Goal: Task Accomplishment & Management: Manage account settings

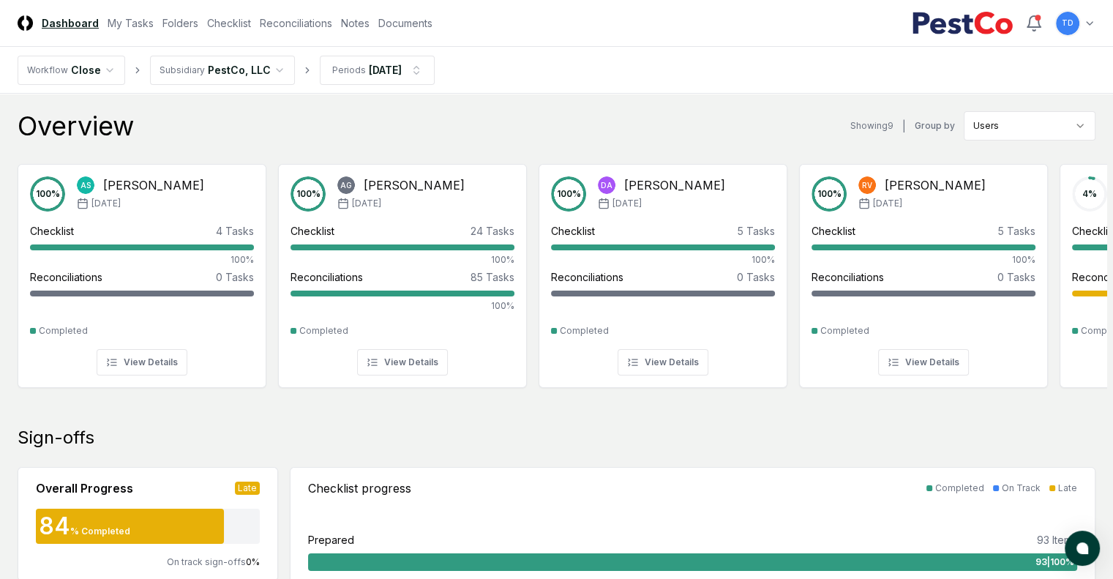
drag, startPoint x: 296, startPoint y: 23, endPoint x: 171, endPoint y: 146, distance: 175.4
click at [251, 23] on link "Checklist" at bounding box center [229, 22] width 44 height 15
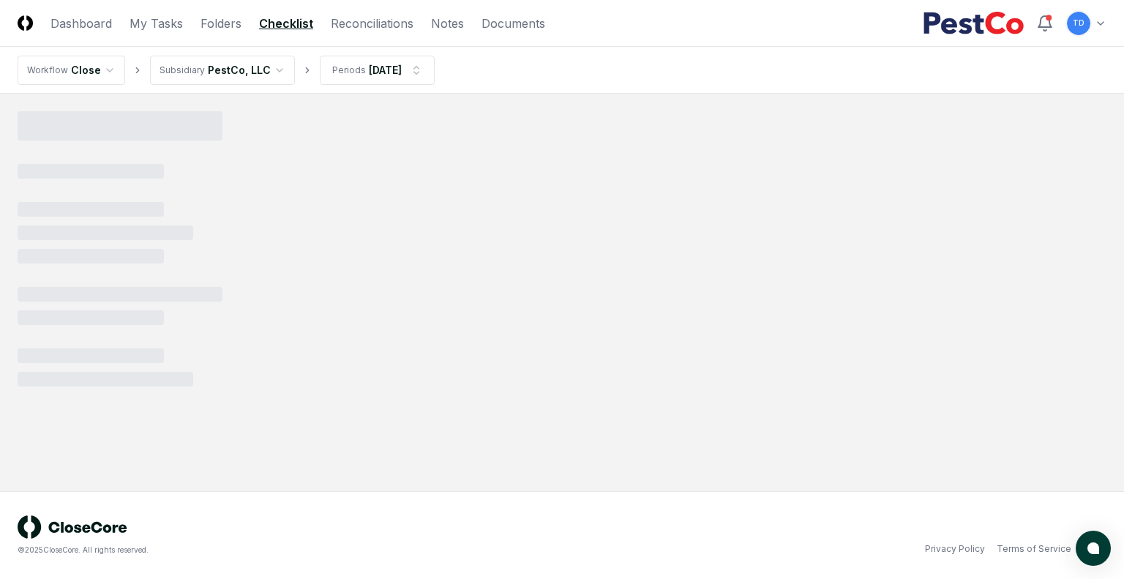
click at [329, 82] on html "CloseCore Dashboard My Tasks Folders Checklist Reconciliations Notes Documents …" at bounding box center [562, 289] width 1124 height 579
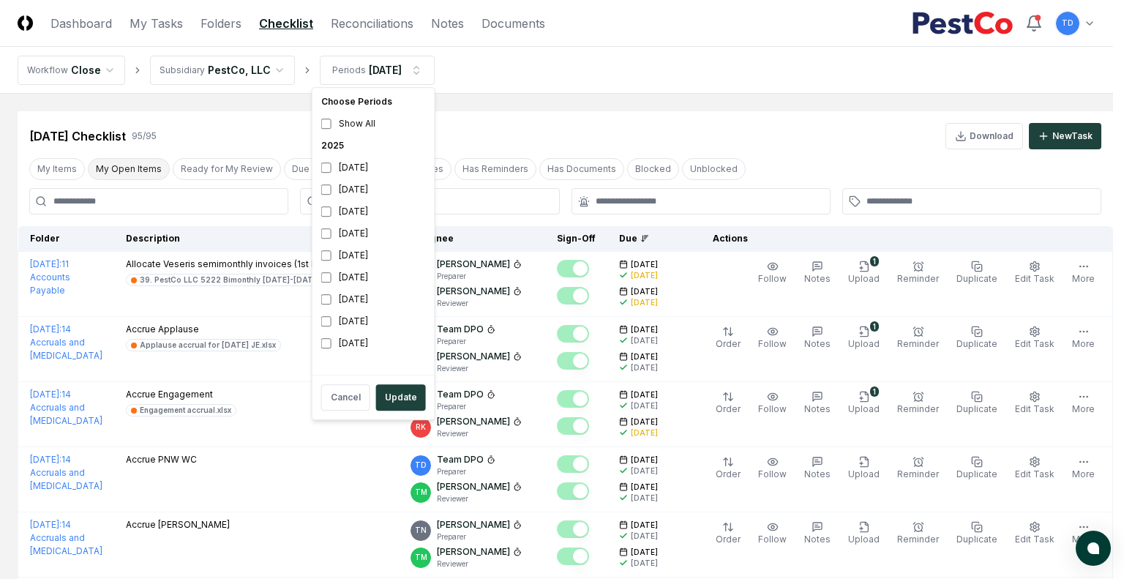
click at [132, 168] on button "My Open Items" at bounding box center [129, 169] width 82 height 22
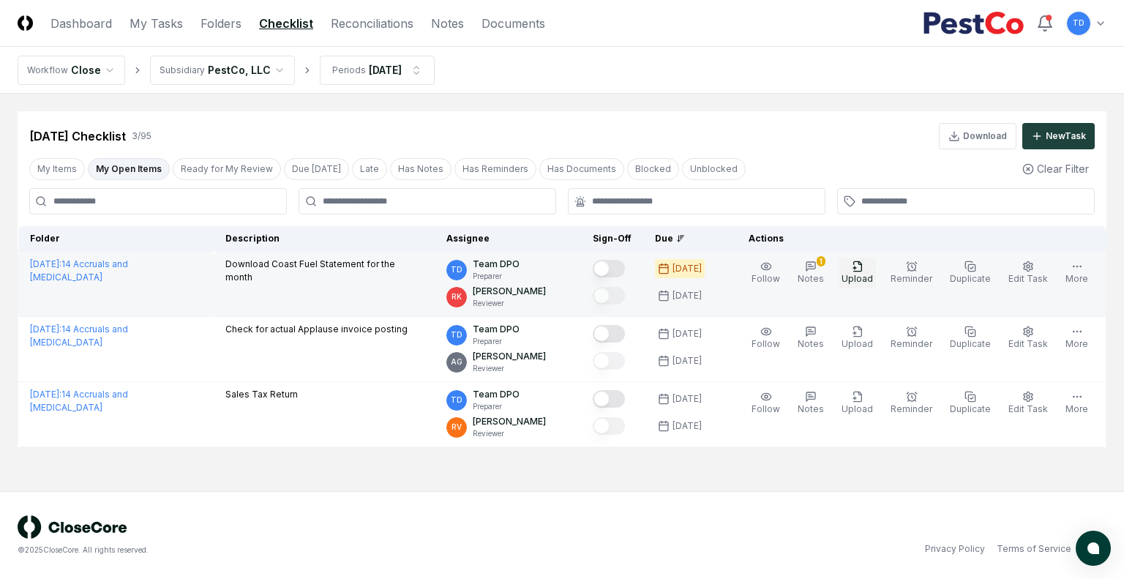
click at [866, 279] on span "Upload" at bounding box center [856, 278] width 31 height 11
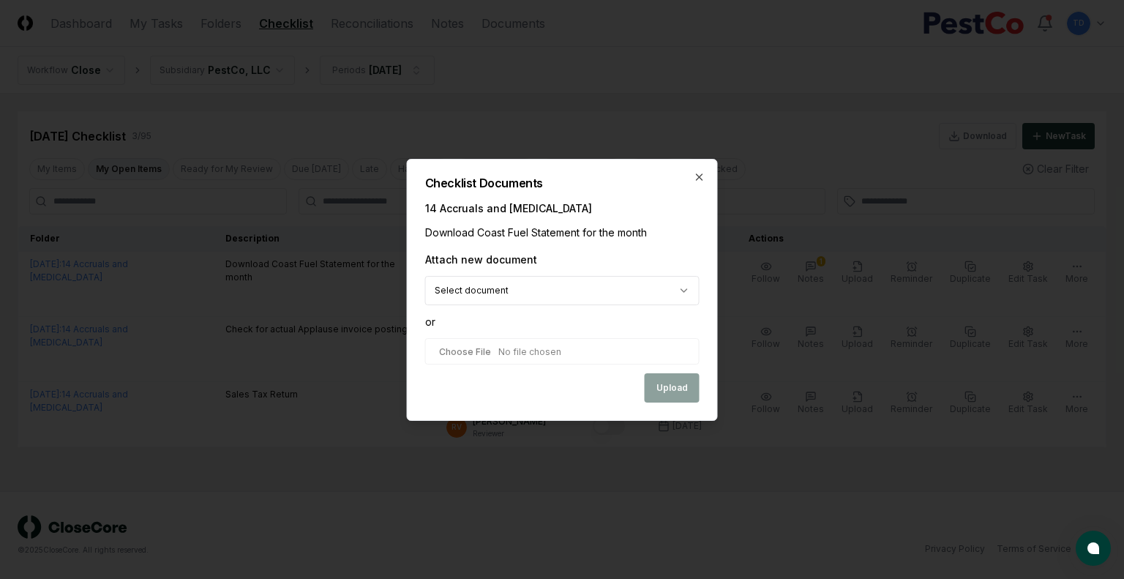
click at [500, 357] on input "file" at bounding box center [562, 351] width 274 height 26
type input "**********"
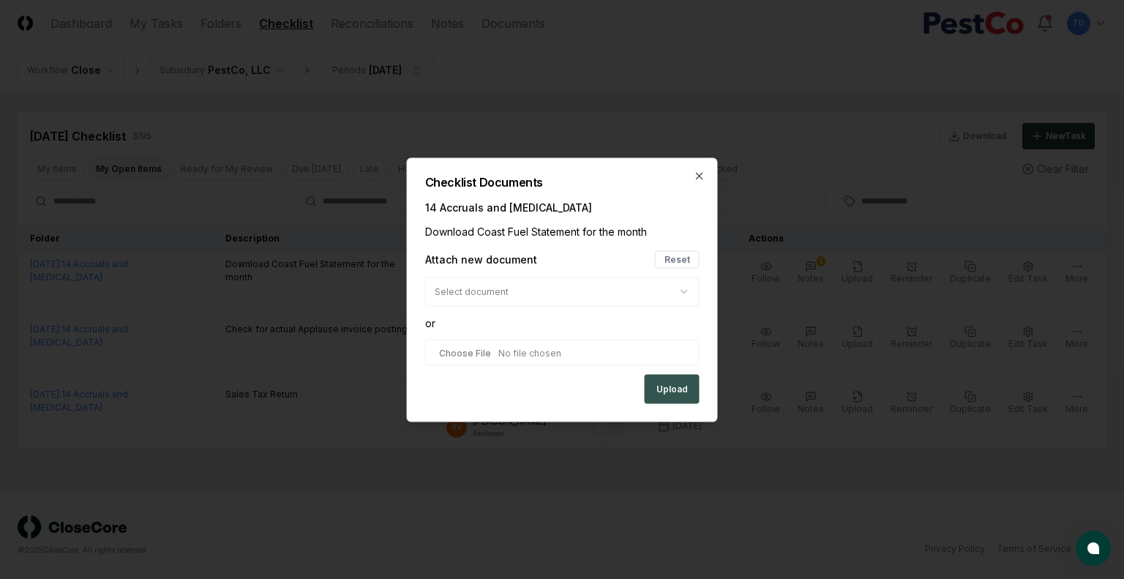
click at [688, 389] on button "Upload" at bounding box center [672, 388] width 55 height 29
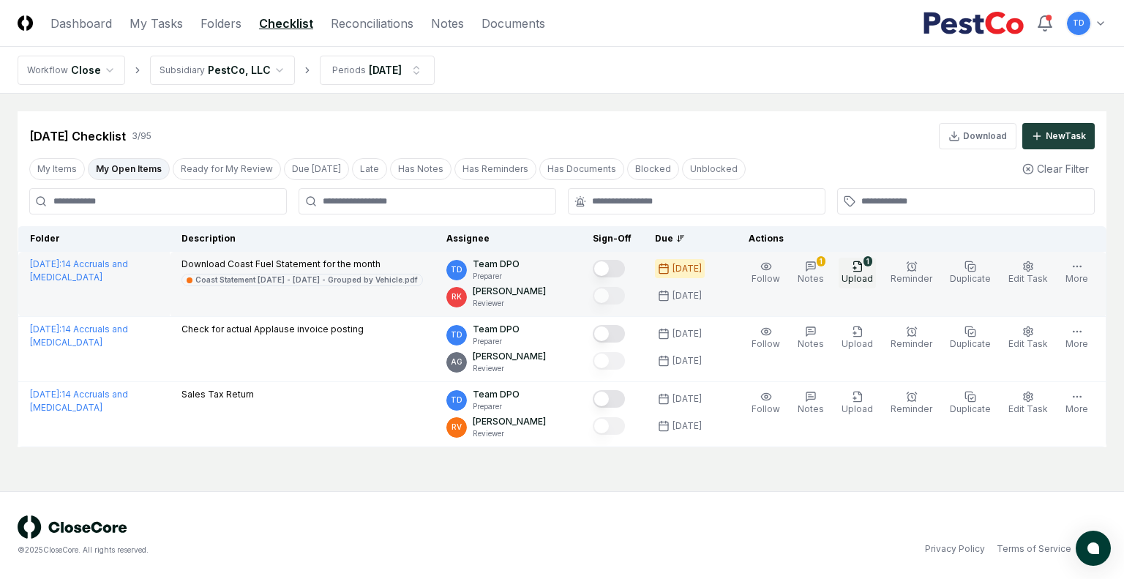
click at [860, 282] on span "Upload" at bounding box center [856, 278] width 31 height 11
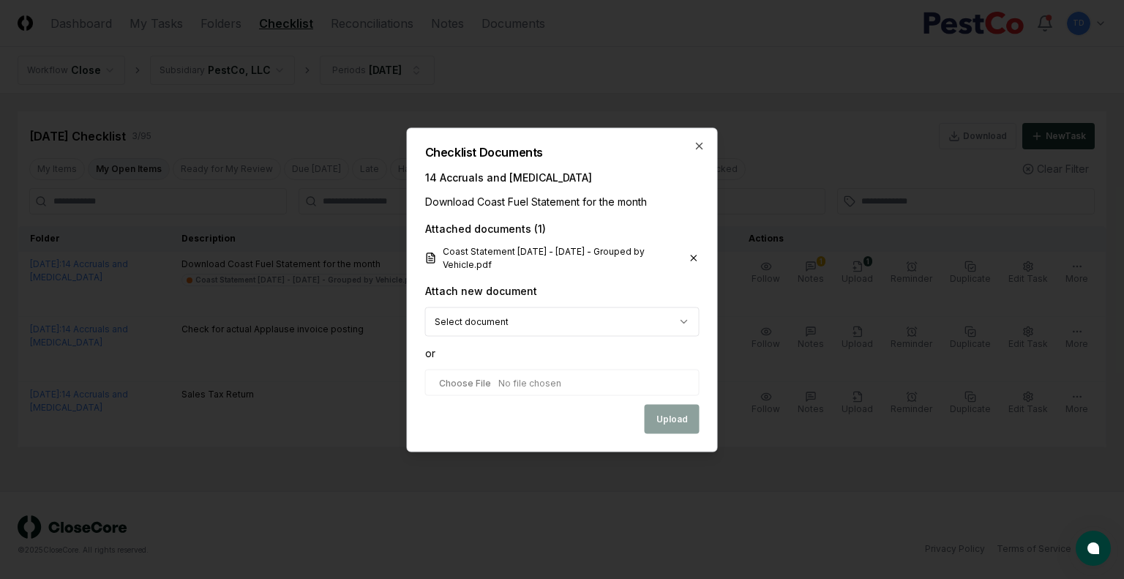
click at [563, 388] on input "file" at bounding box center [562, 382] width 274 height 26
type input "**********"
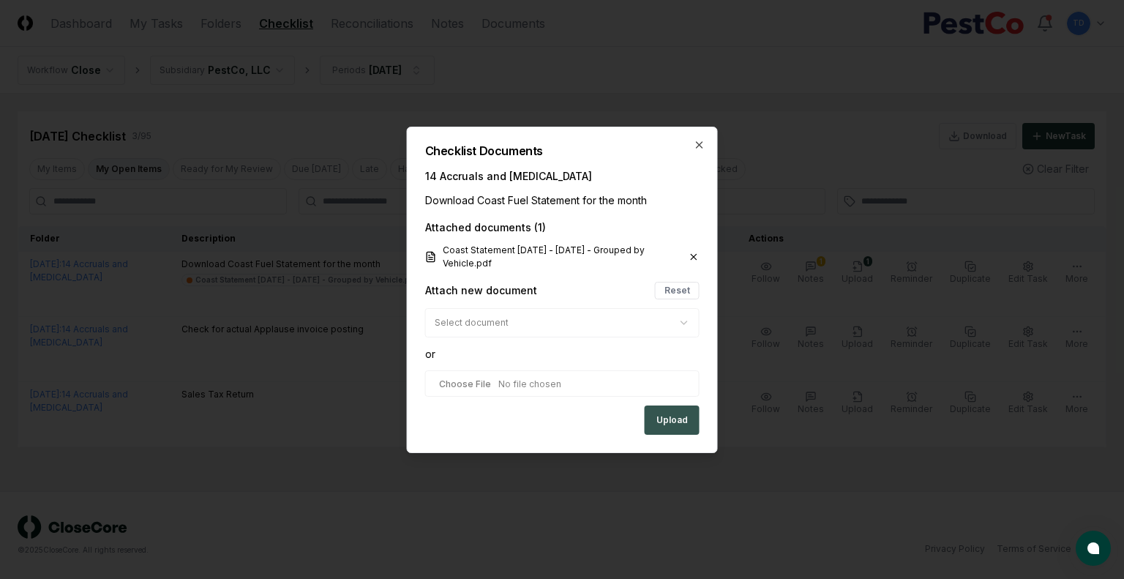
click at [669, 416] on button "Upload" at bounding box center [672, 419] width 55 height 29
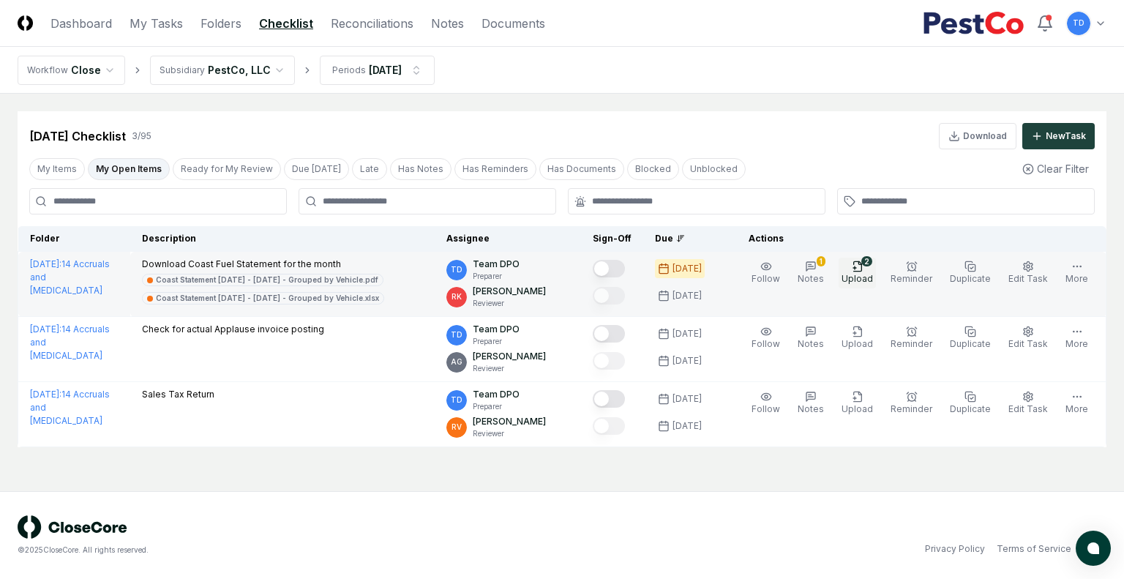
click at [863, 271] on icon "button" at bounding box center [858, 266] width 12 height 12
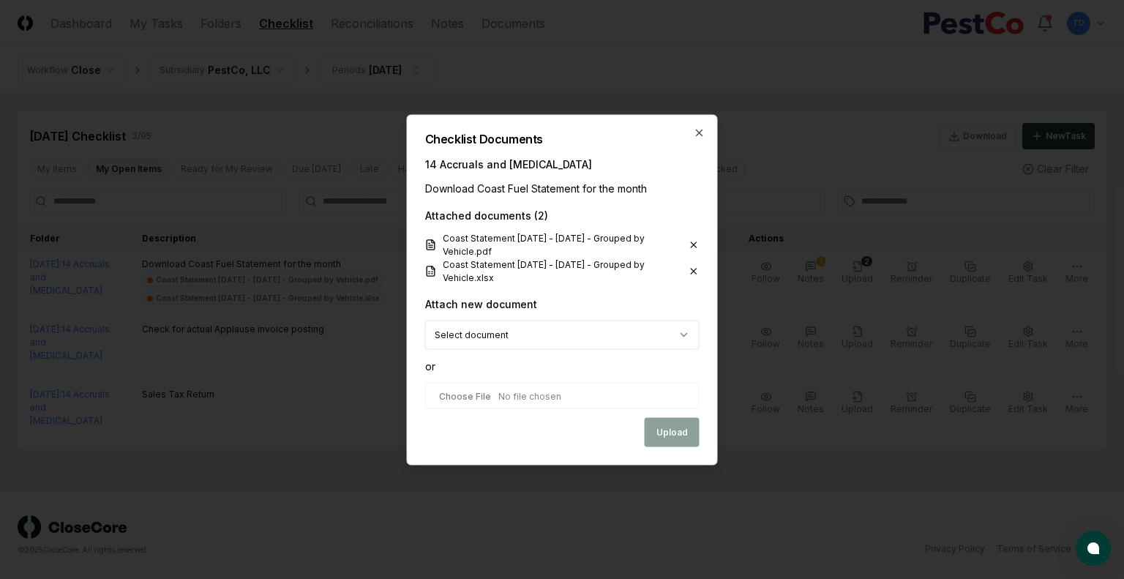
click at [533, 390] on input "file" at bounding box center [562, 395] width 274 height 26
type input "**********"
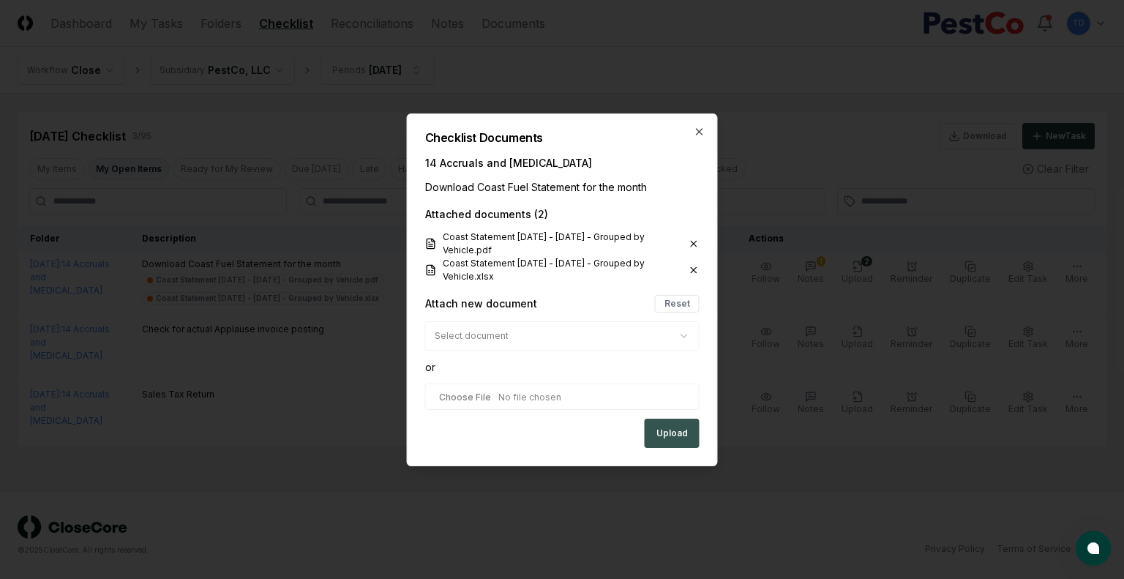
click at [650, 429] on button "Upload" at bounding box center [672, 433] width 55 height 29
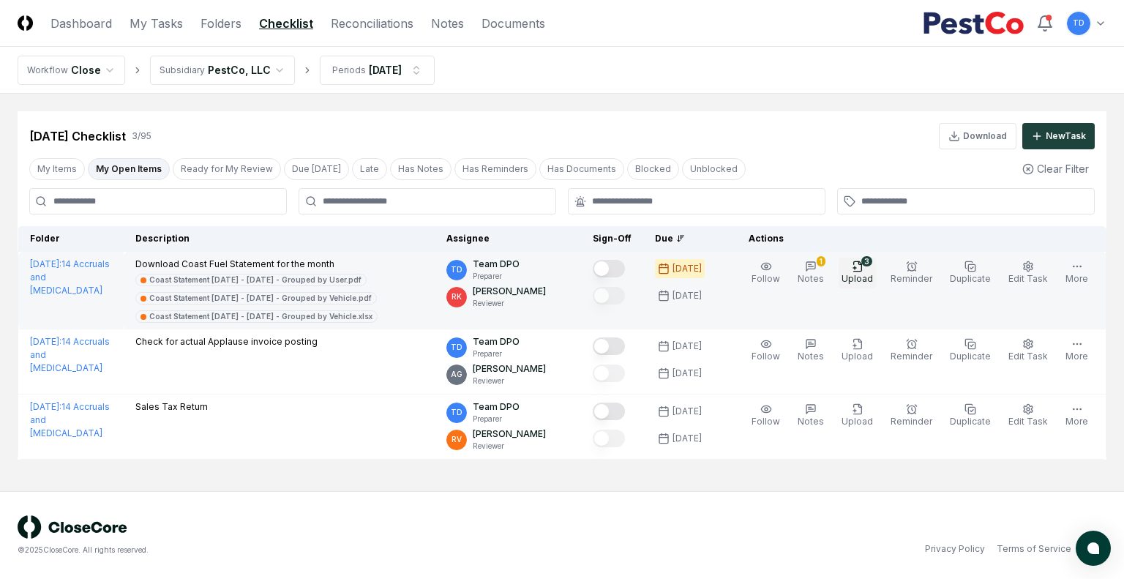
click at [873, 279] on span "Upload" at bounding box center [856, 278] width 31 height 11
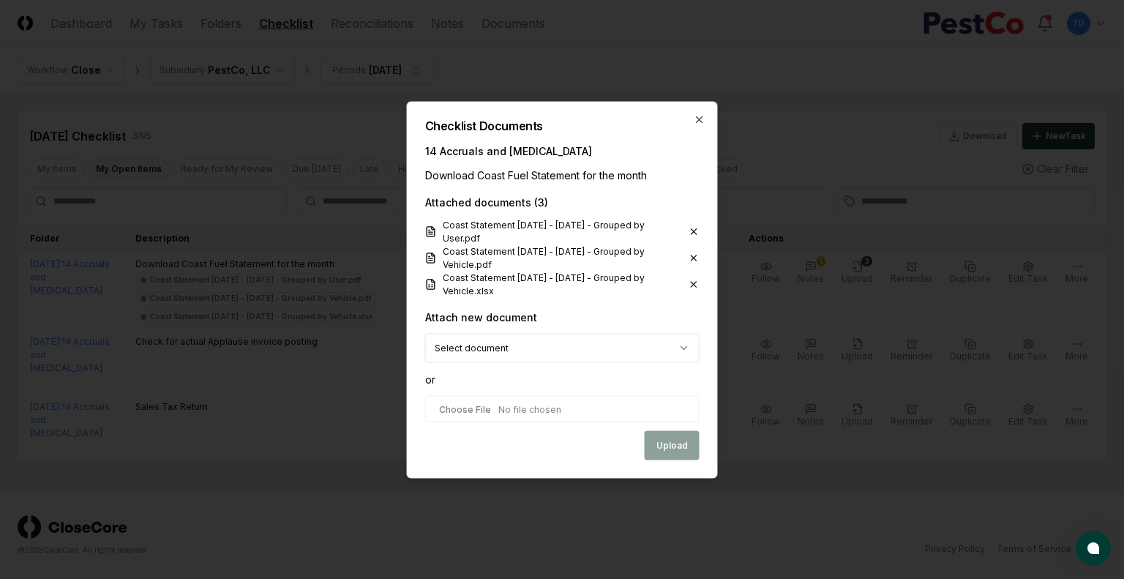
click at [564, 412] on input "file" at bounding box center [562, 408] width 274 height 26
type input "**********"
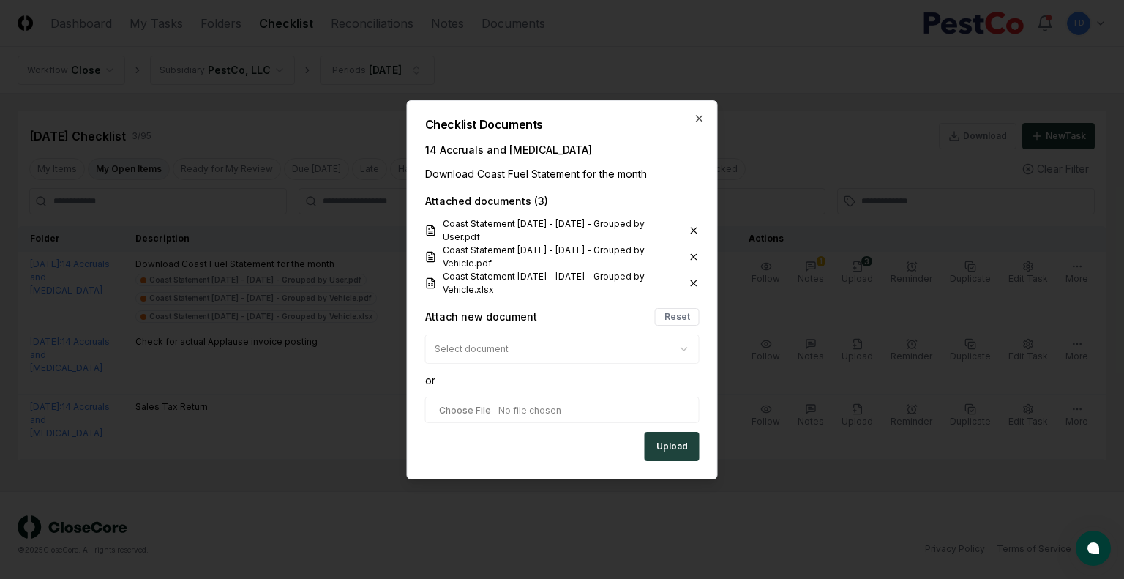
click at [681, 446] on button "Upload" at bounding box center [672, 446] width 55 height 29
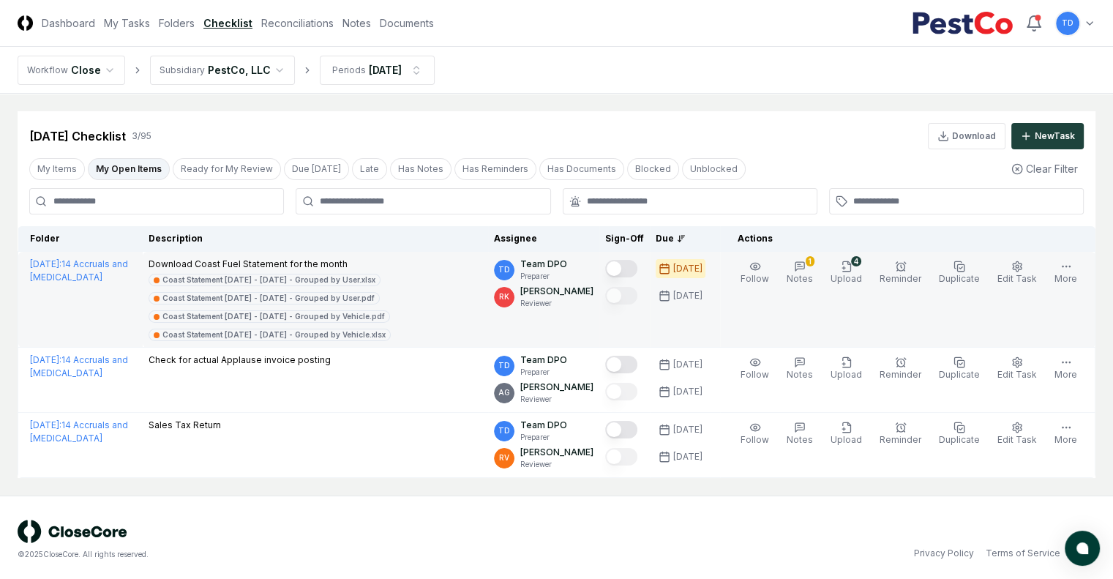
click at [609, 268] on button "Mark complete" at bounding box center [621, 269] width 32 height 18
click at [1074, 277] on button "More" at bounding box center [1065, 273] width 29 height 31
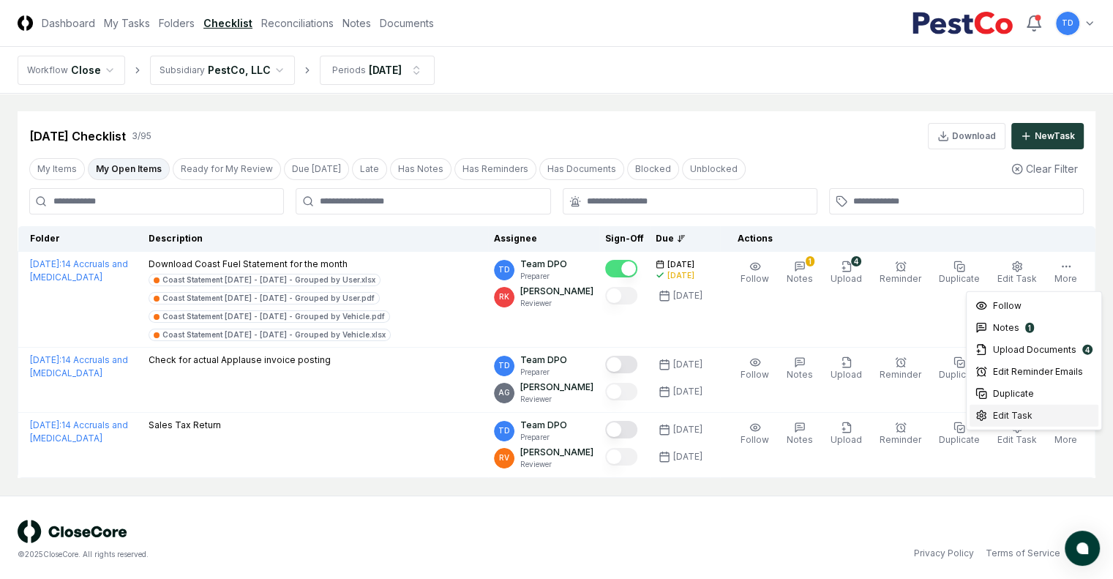
click at [1054, 421] on div "Edit Task" at bounding box center [1033, 416] width 129 height 22
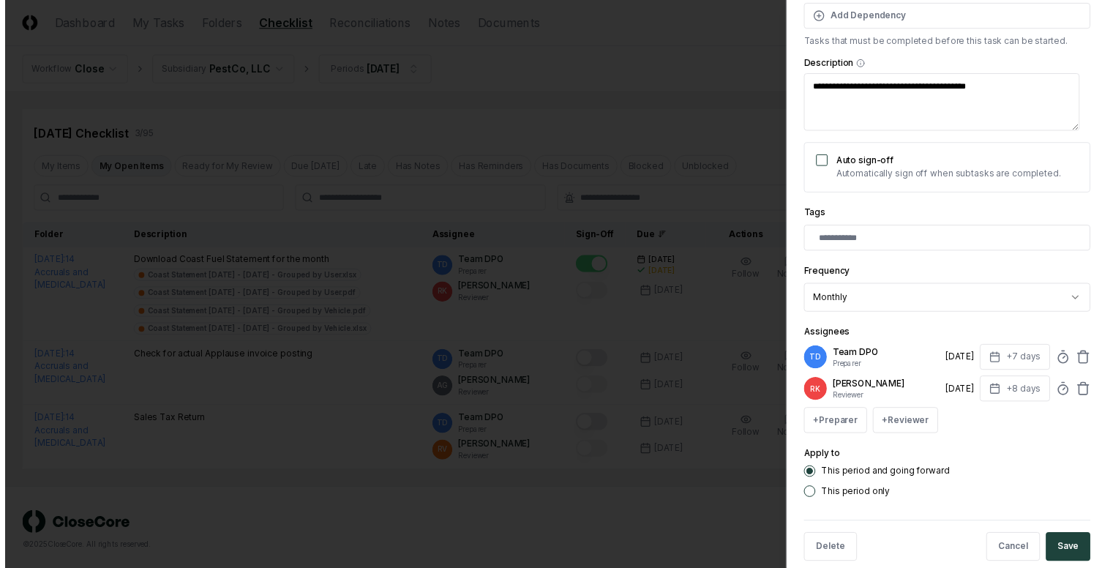
scroll to position [214, 0]
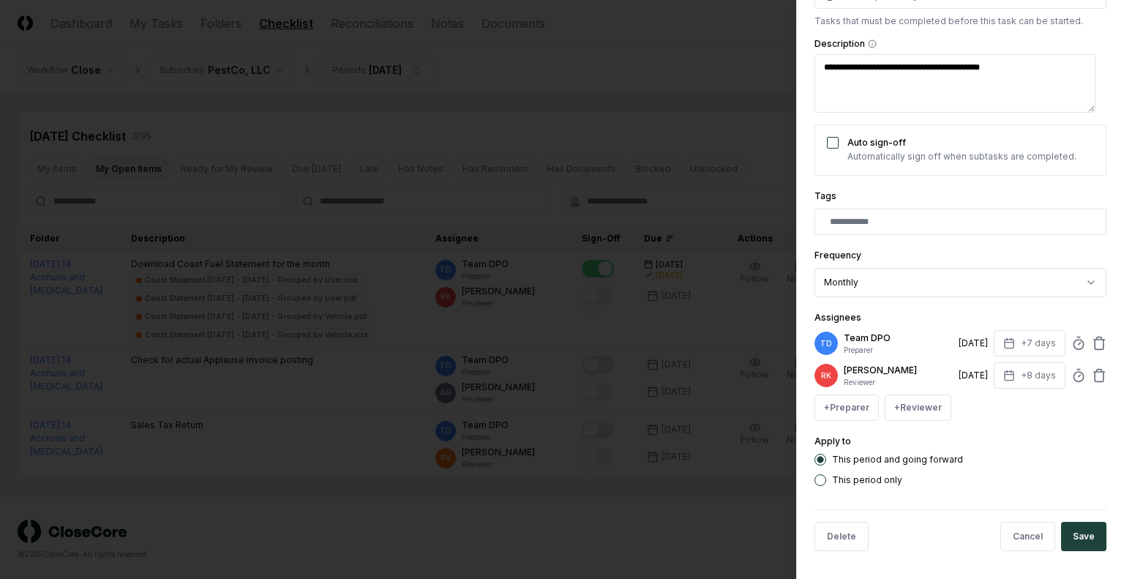
click at [691, 301] on div at bounding box center [562, 289] width 1124 height 579
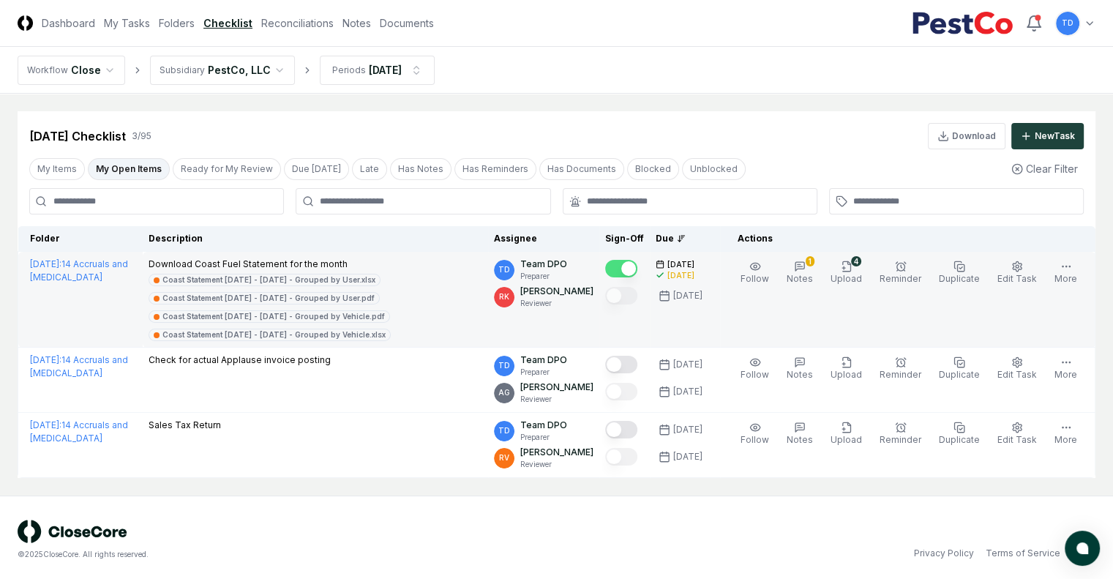
click at [202, 263] on p "Download Coast Fuel Statement for the month" at bounding box center [316, 264] width 334 height 13
click at [54, 282] on link "[DATE] : 14 Accruals and [MEDICAL_DATA]" at bounding box center [79, 270] width 98 height 24
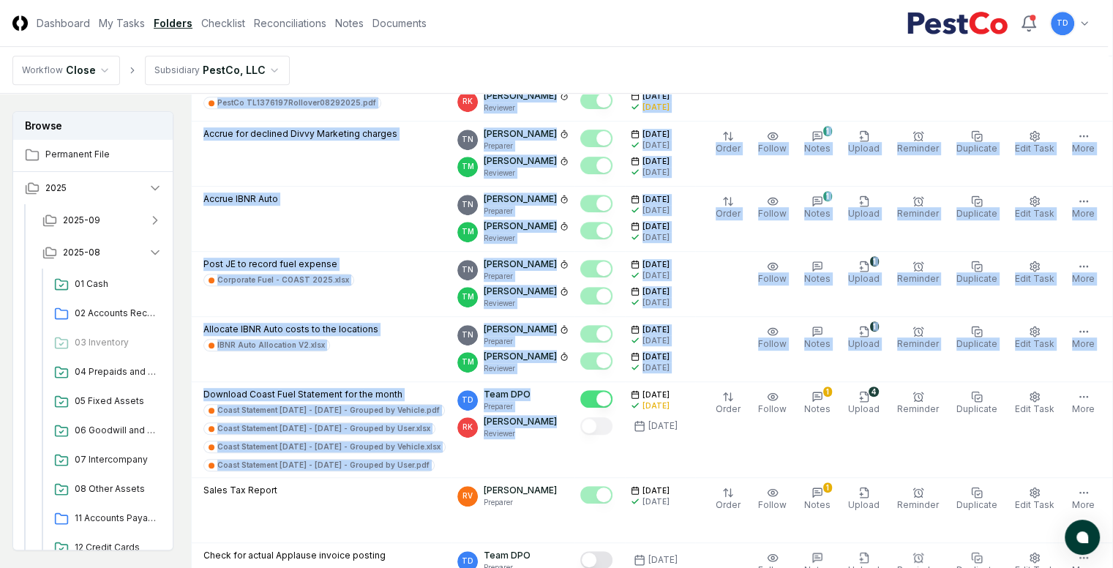
scroll to position [805, 143]
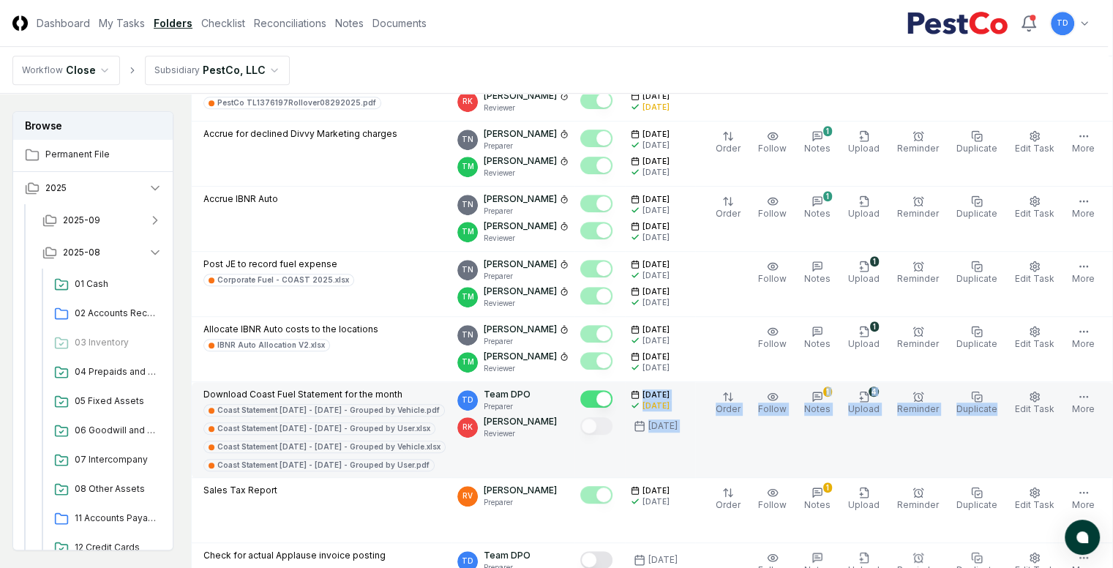
drag, startPoint x: 679, startPoint y: 435, endPoint x: 1007, endPoint y: 438, distance: 327.8
click at [1007, 438] on tr "Download Coast Fuel Statement for the month Coast Statement [DATE] - [DATE] - G…" at bounding box center [652, 430] width 921 height 96
click at [1005, 441] on td "Order Follow 1 Notes 4 Upload Reminder Duplicate Edit Task More" at bounding box center [904, 430] width 418 height 96
click at [1045, 406] on span "Edit Task" at bounding box center [1035, 408] width 40 height 11
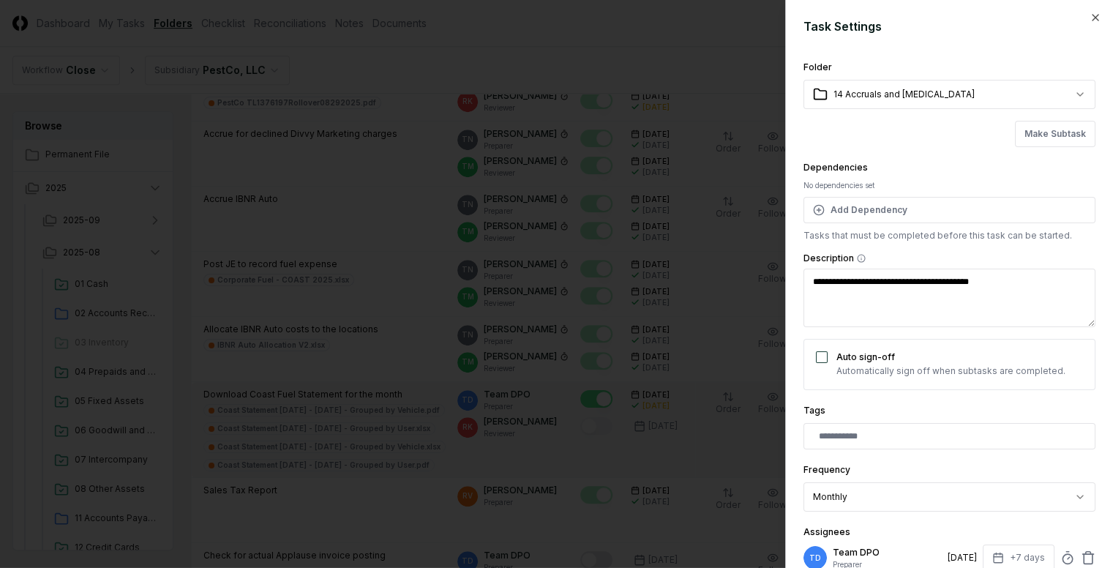
scroll to position [805, 132]
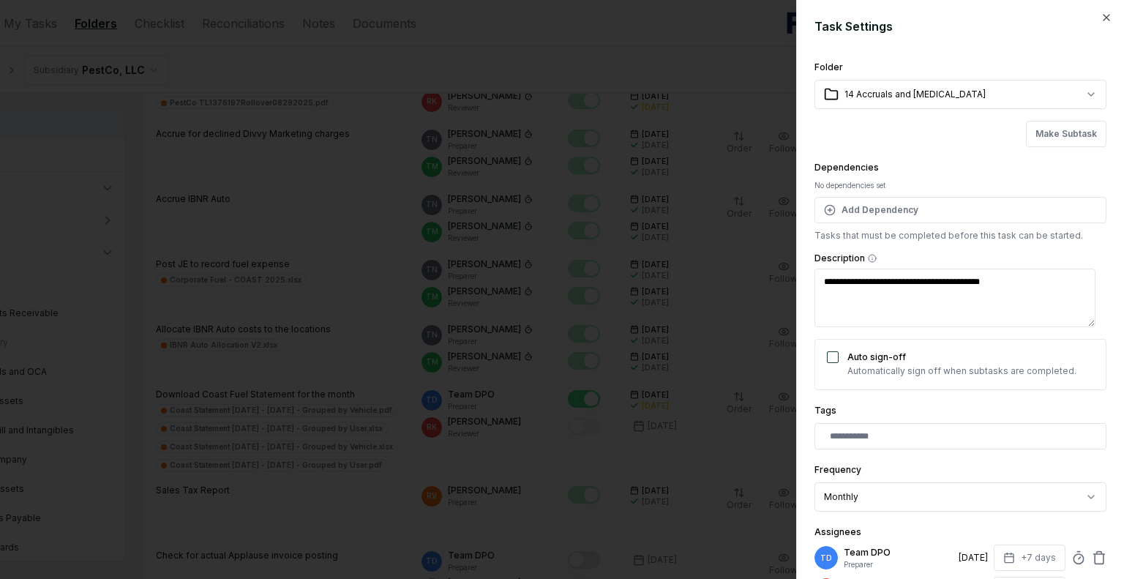
click at [545, 326] on div at bounding box center [562, 289] width 1124 height 579
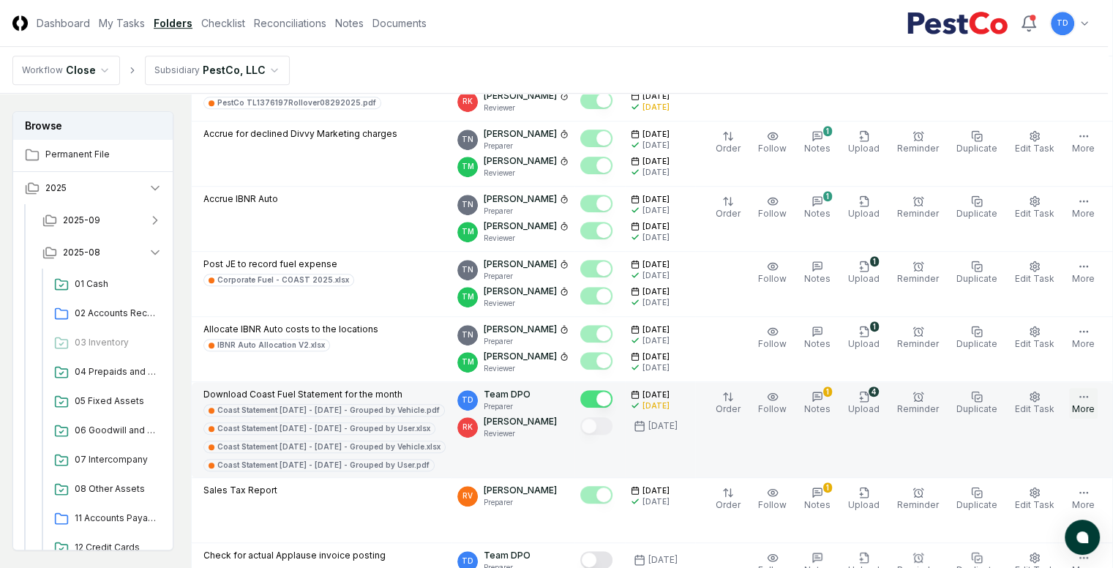
click at [1094, 403] on button "More" at bounding box center [1083, 403] width 29 height 31
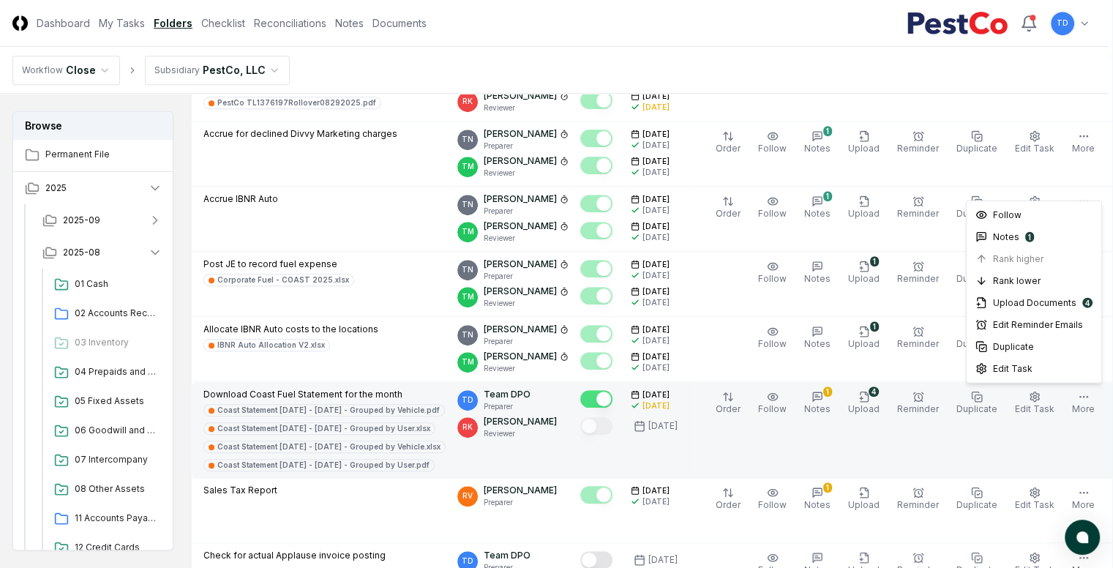
click at [289, 391] on p "Download Coast Fuel Statement for the month" at bounding box center [324, 394] width 242 height 13
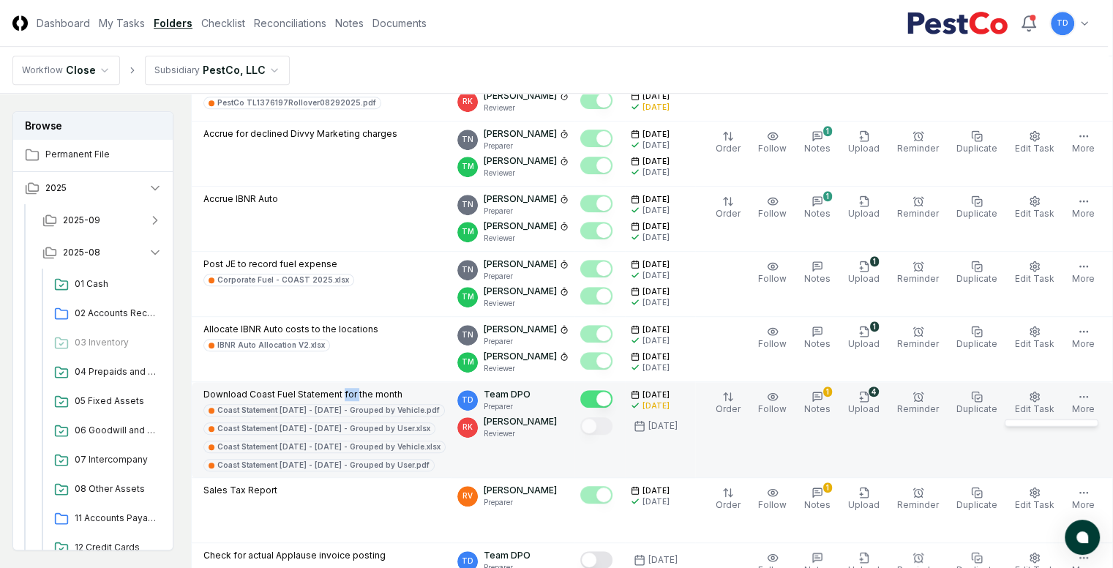
click at [289, 391] on p "Download Coast Fuel Statement for the month" at bounding box center [324, 394] width 242 height 13
click at [924, 397] on icon "button" at bounding box center [918, 397] width 12 height 12
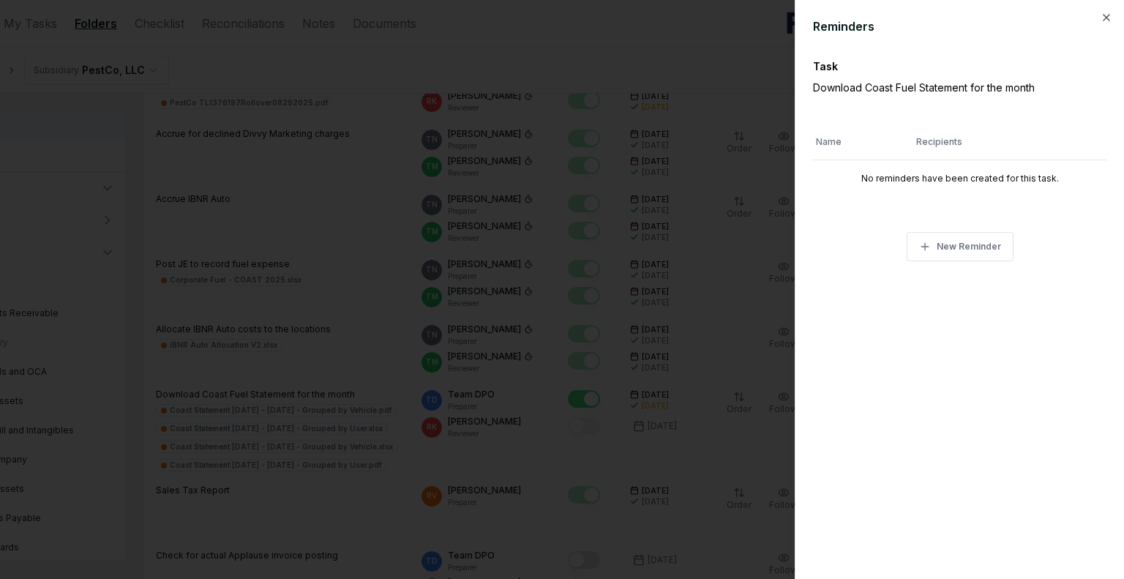
click at [678, 309] on div at bounding box center [562, 289] width 1124 height 579
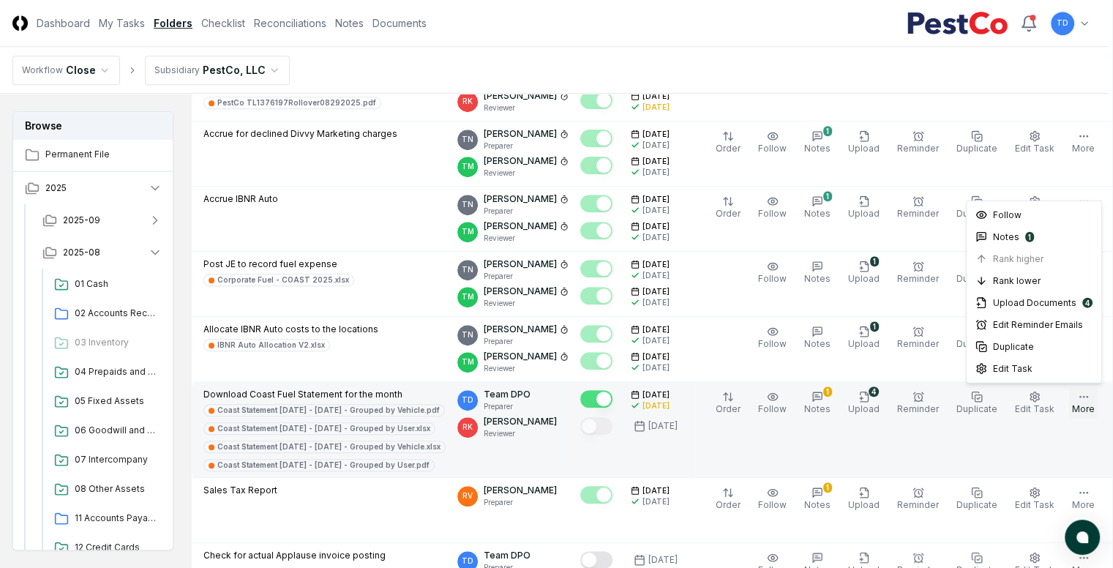
click at [1083, 397] on button "More" at bounding box center [1083, 403] width 29 height 31
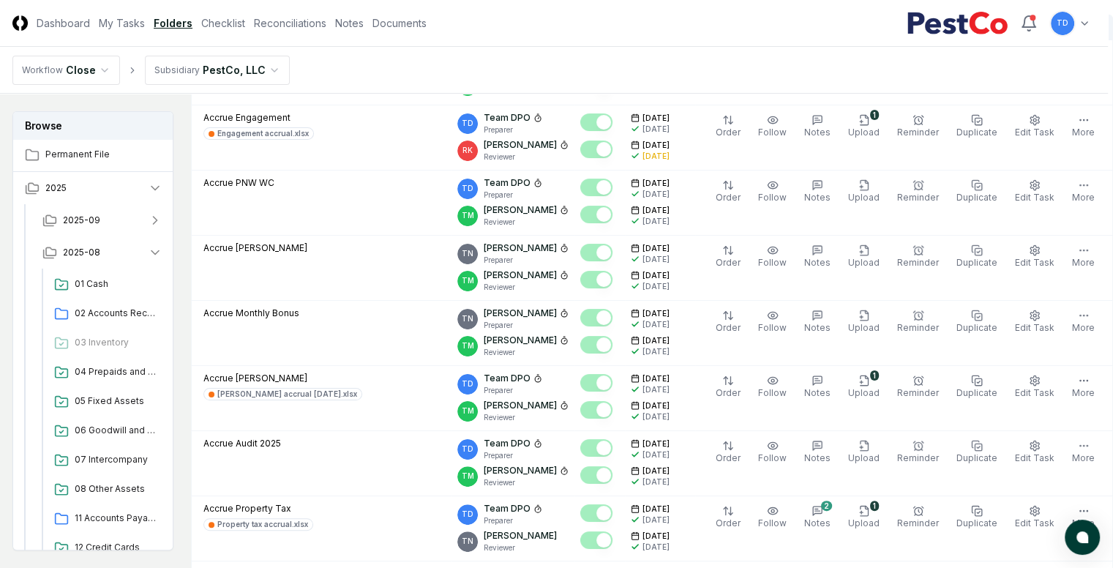
scroll to position [219, 132]
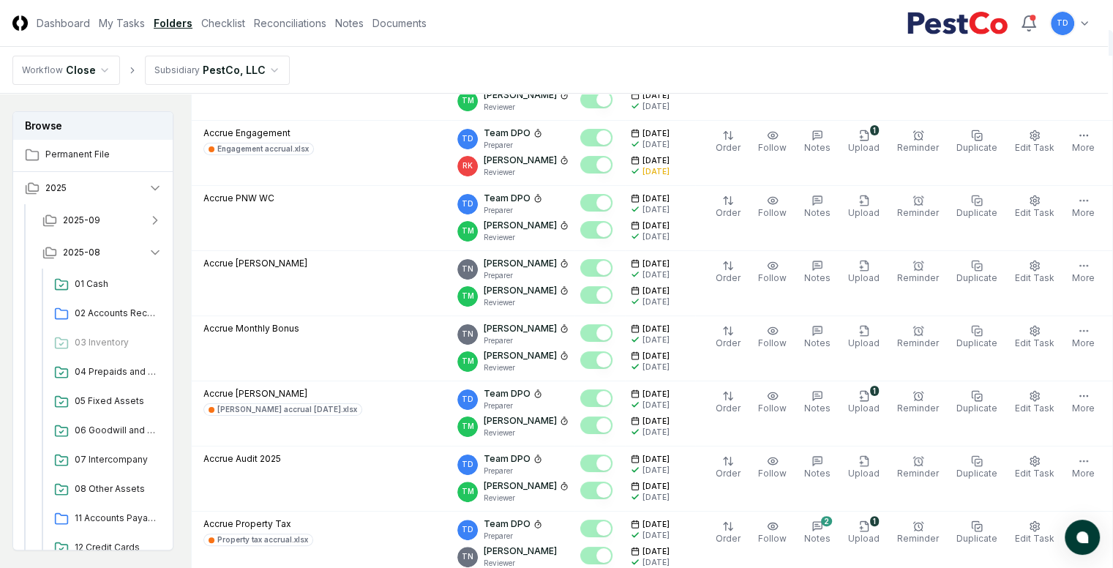
click at [146, 32] on header "CloseCore Dashboard My Tasks Folders Checklist Reconciliations Notes Documents …" at bounding box center [551, 23] width 1113 height 47
click at [201, 26] on link "Checklist" at bounding box center [223, 22] width 44 height 15
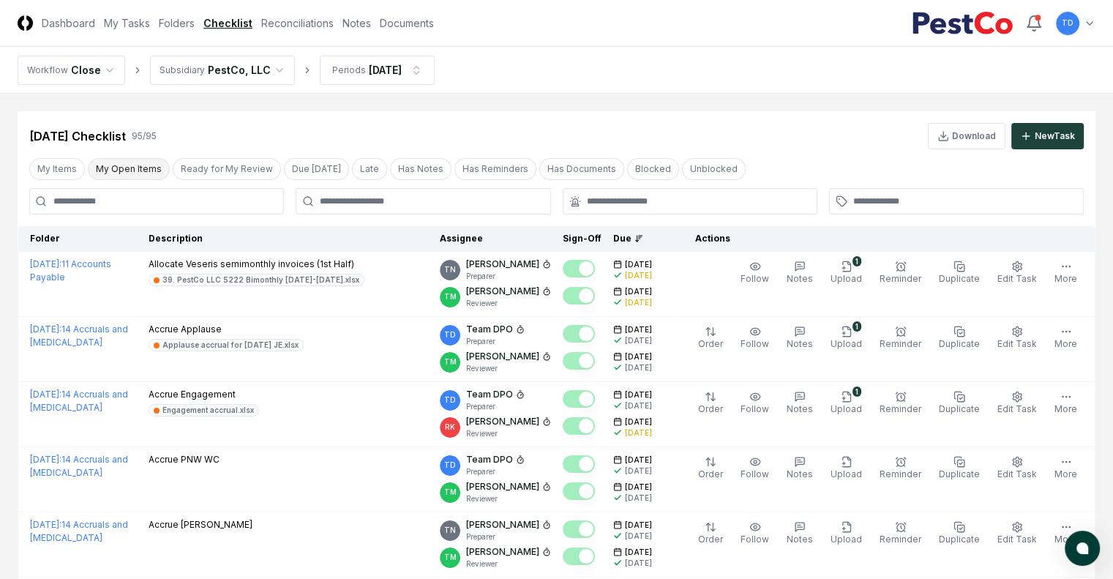
click at [127, 168] on button "My Open Items" at bounding box center [129, 169] width 82 height 22
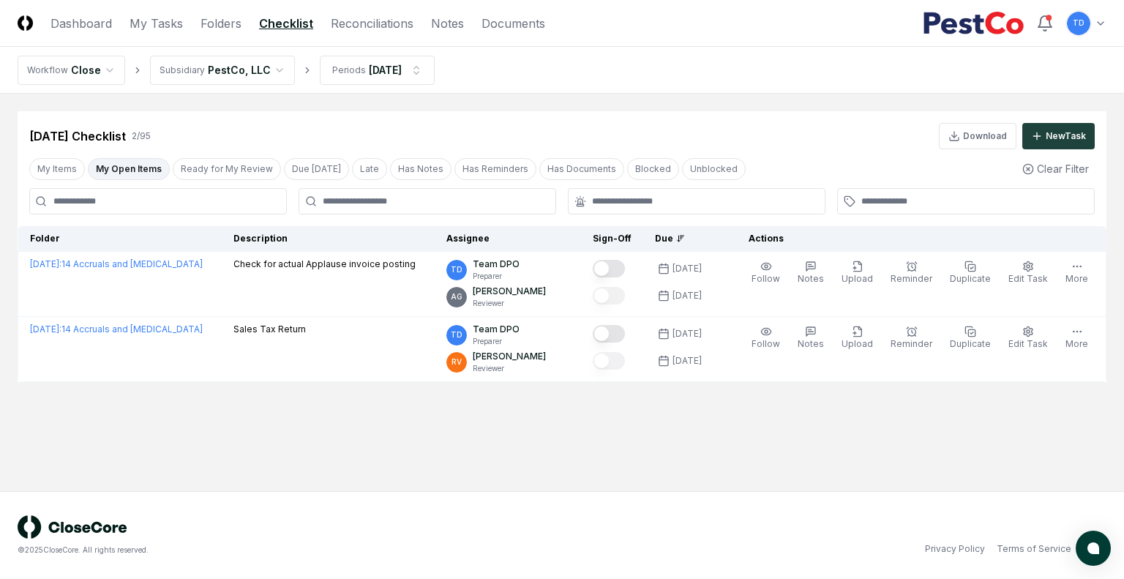
click at [282, 30] on link "Checklist" at bounding box center [286, 24] width 54 height 18
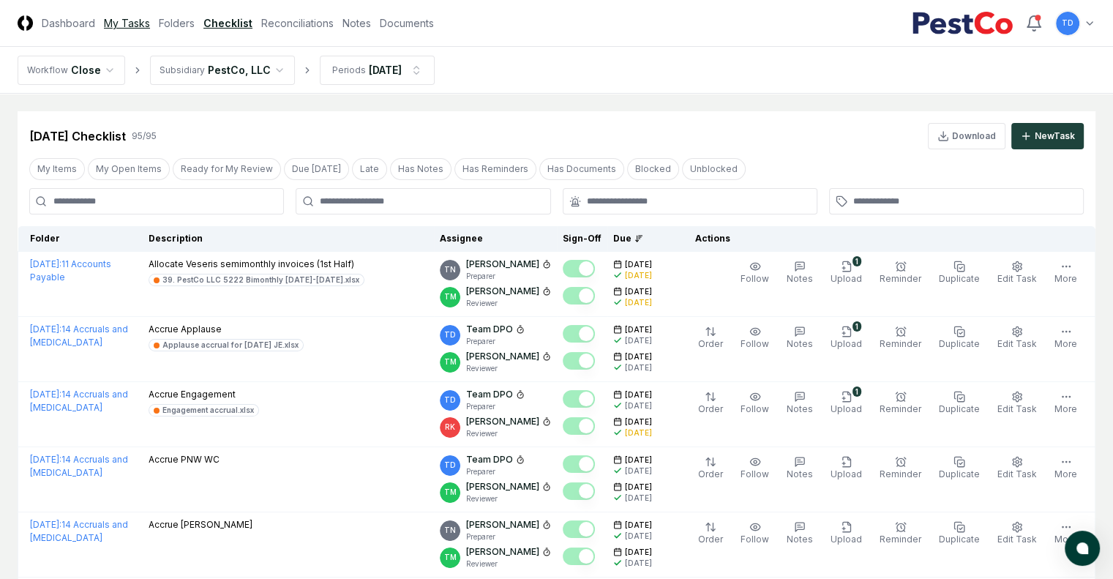
click at [150, 30] on link "My Tasks" at bounding box center [127, 22] width 46 height 15
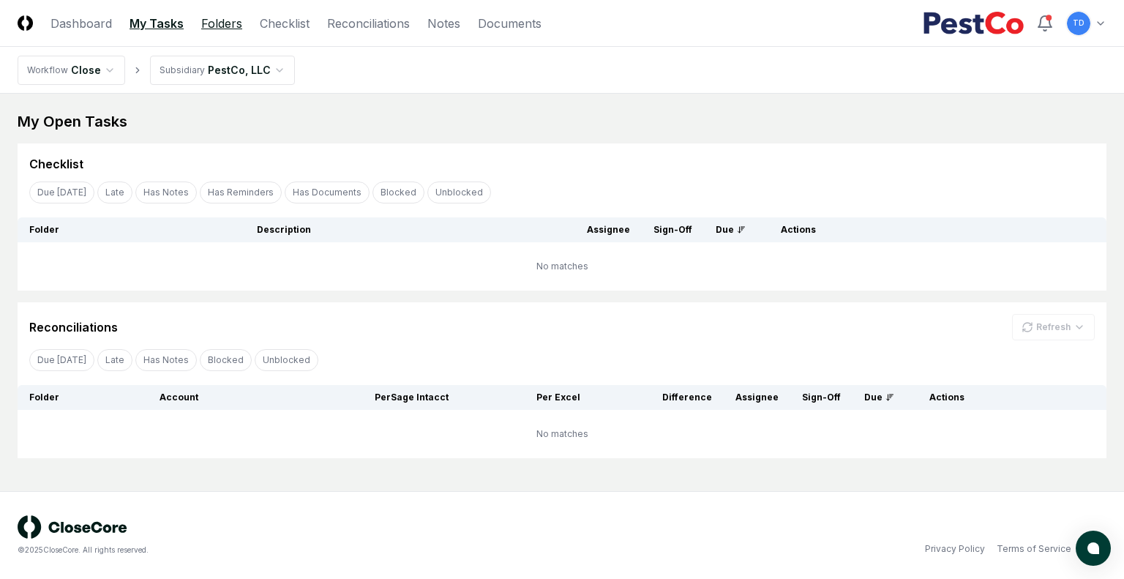
click at [222, 27] on link "Folders" at bounding box center [221, 24] width 41 height 18
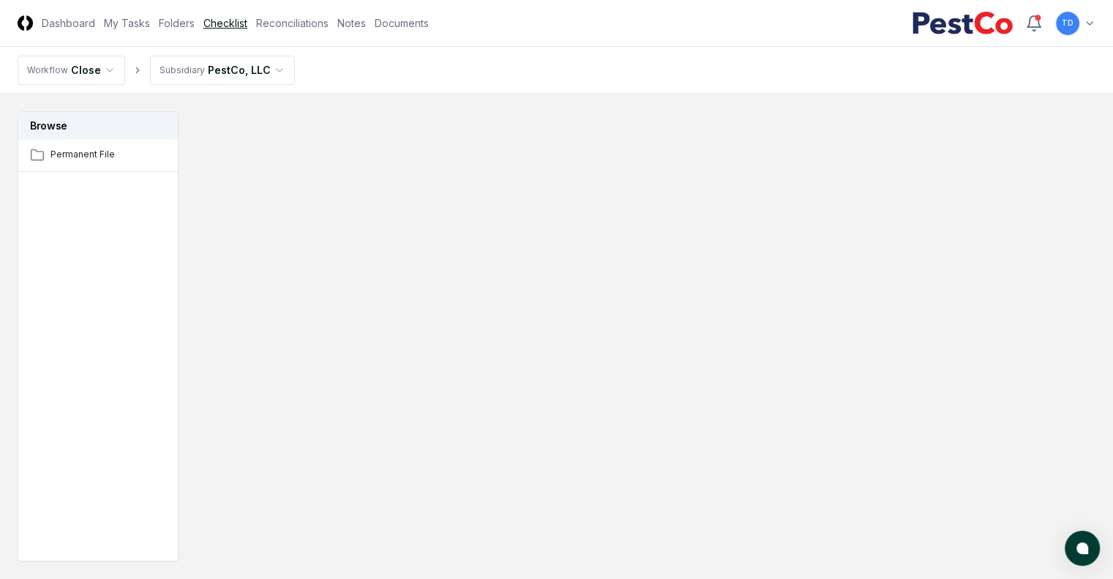
click at [247, 26] on link "Checklist" at bounding box center [225, 22] width 44 height 15
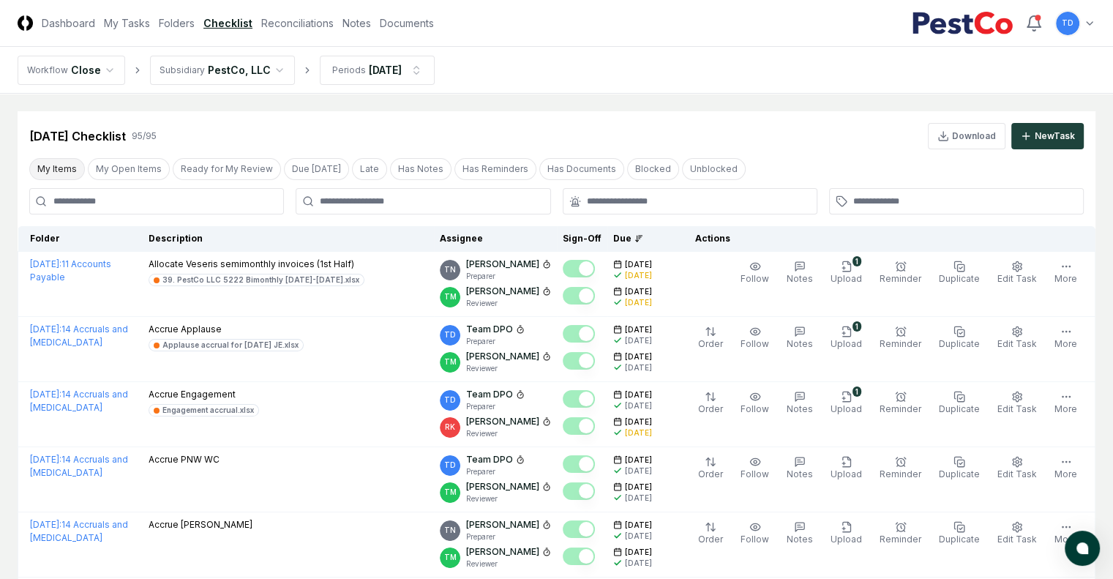
click at [82, 172] on button "My Items" at bounding box center [57, 169] width 56 height 22
click at [74, 170] on button "My Items" at bounding box center [57, 169] width 56 height 22
click at [73, 173] on button "My Items" at bounding box center [57, 169] width 56 height 22
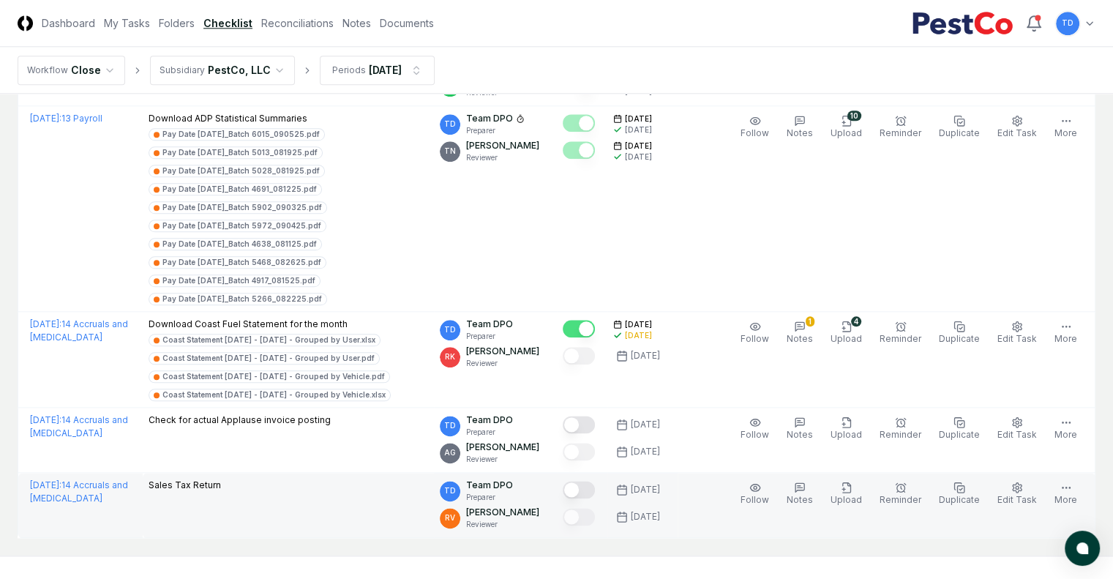
scroll to position [1735, 0]
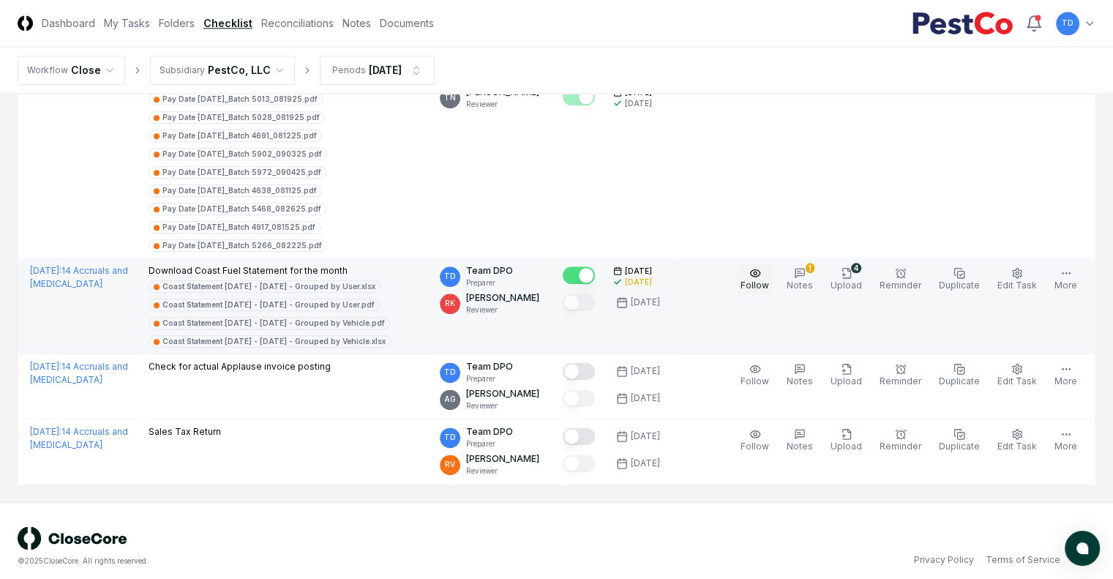
click at [769, 279] on span "Follow" at bounding box center [754, 284] width 29 height 11
click at [756, 268] on icon "button" at bounding box center [750, 273] width 12 height 12
click at [1065, 277] on button "More" at bounding box center [1065, 279] width 29 height 31
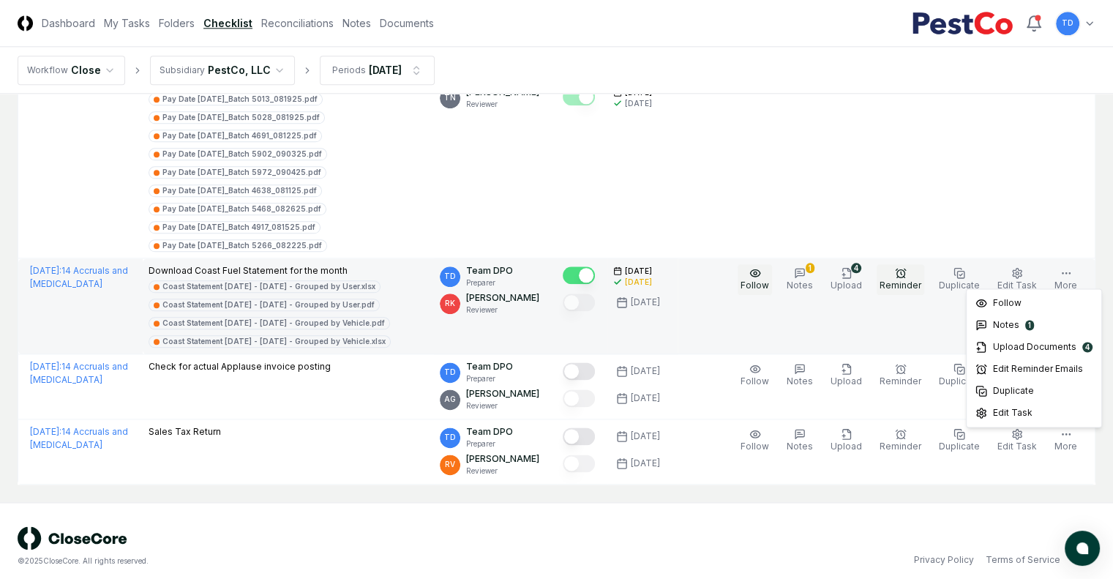
click at [907, 279] on span "Reminder" at bounding box center [900, 284] width 42 height 11
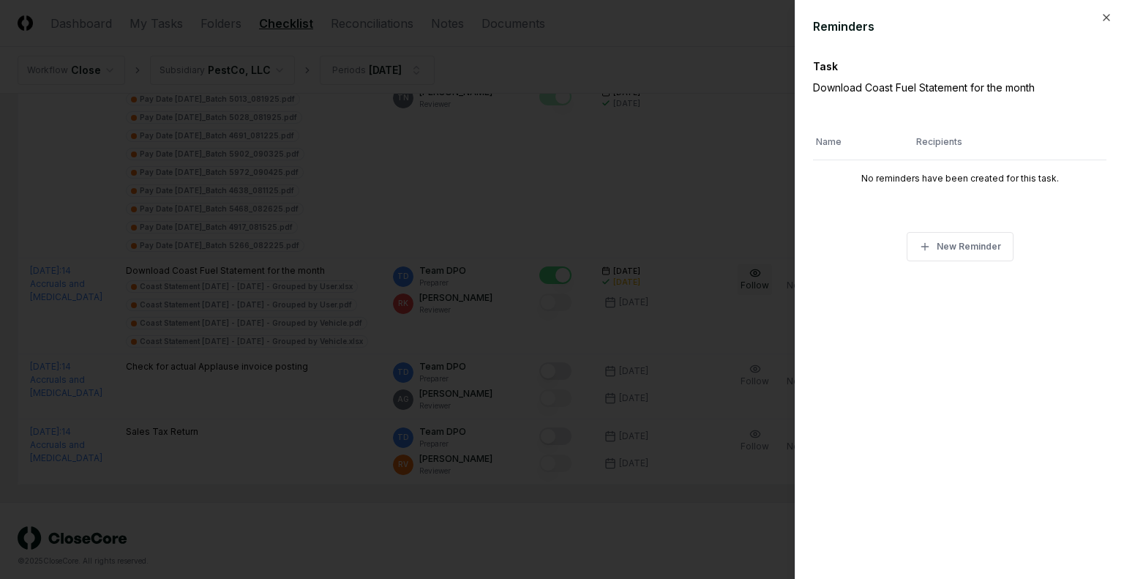
click at [641, 165] on div at bounding box center [562, 289] width 1124 height 579
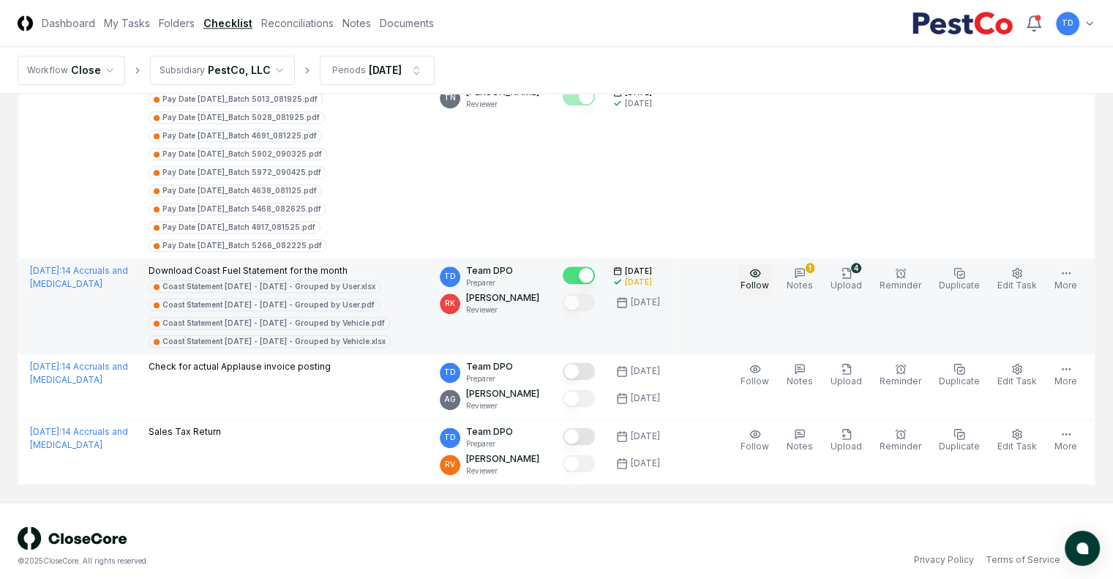
click at [248, 264] on p "Download Coast Fuel Statement for the month" at bounding box center [289, 270] width 280 height 13
click at [51, 265] on span "[DATE] :" at bounding box center [45, 270] width 31 height 11
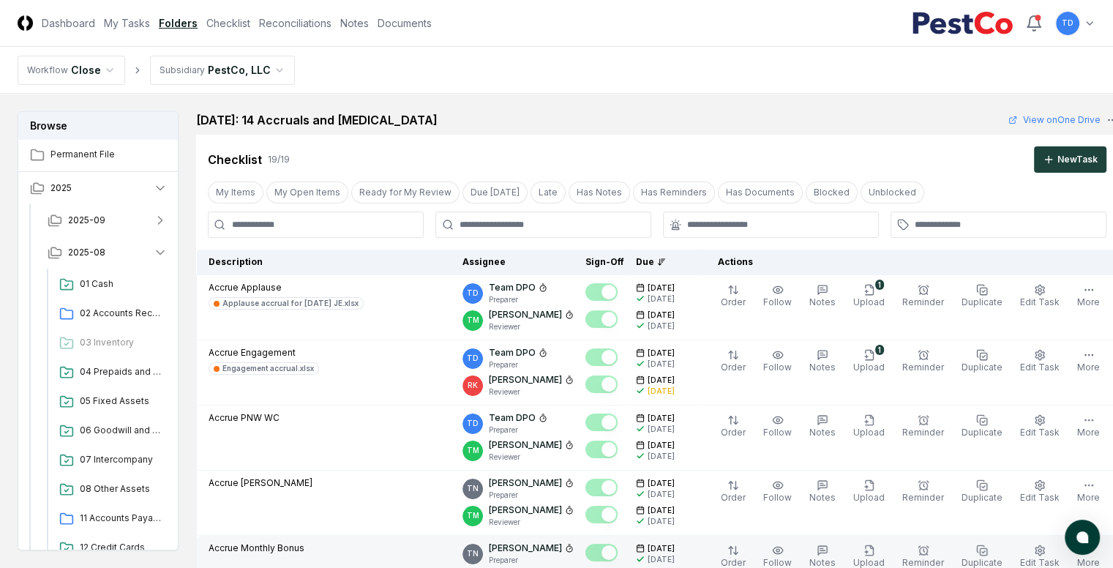
scroll to position [293, 0]
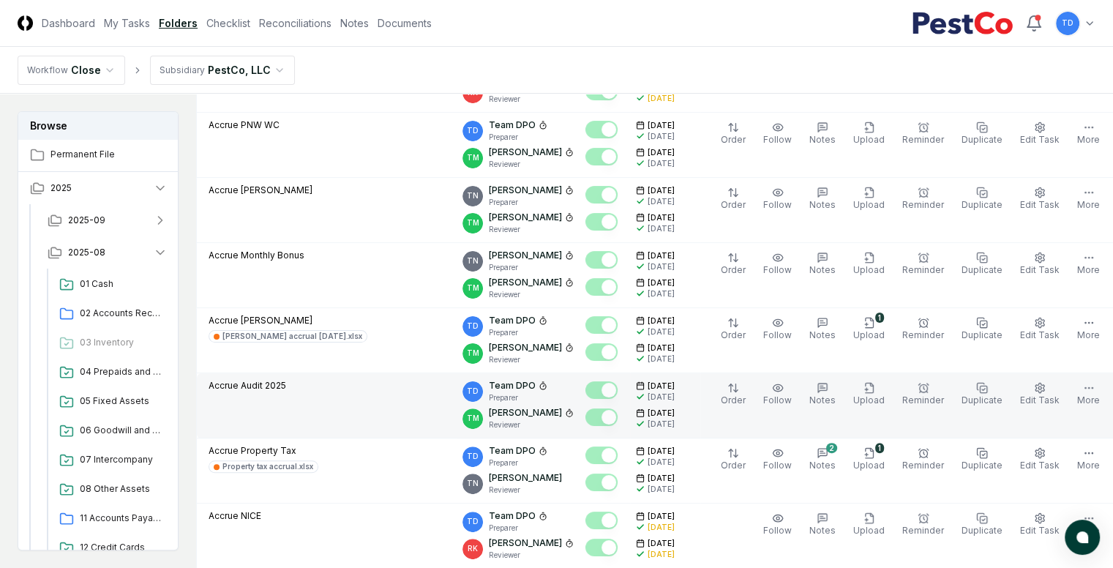
click at [286, 379] on p "Accrue Audit 2025" at bounding box center [248, 385] width 78 height 13
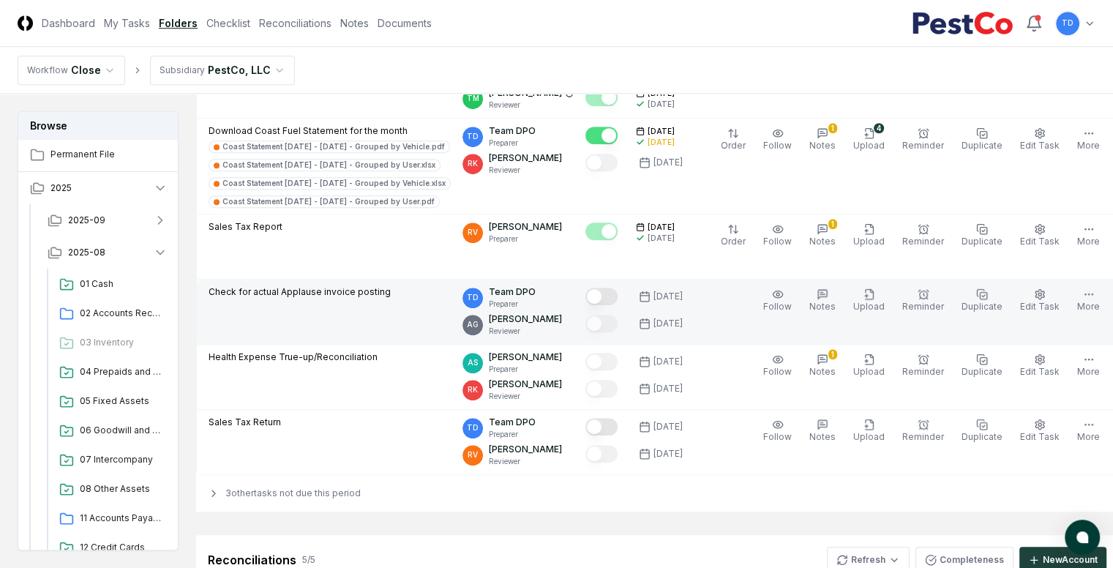
scroll to position [1171, 0]
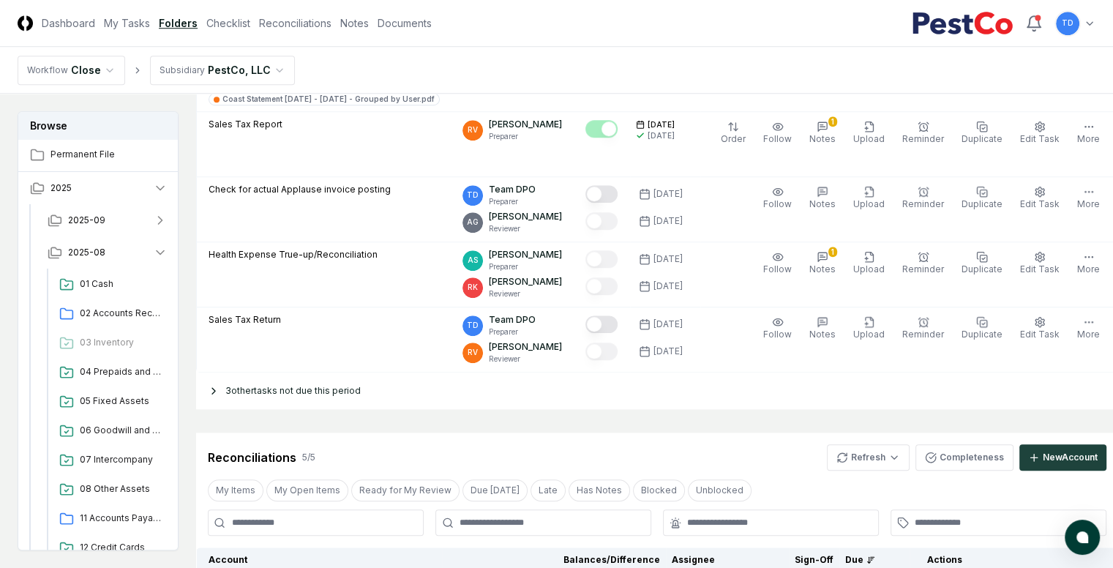
click at [365, 388] on div "3 other tasks not due this period" at bounding box center [657, 390] width 922 height 37
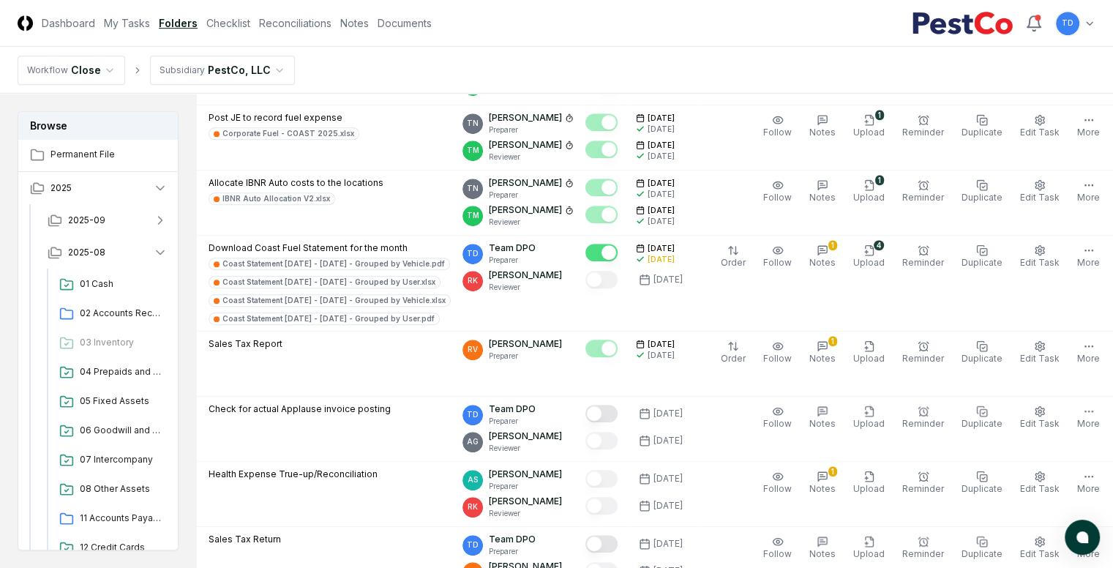
scroll to position [951, 143]
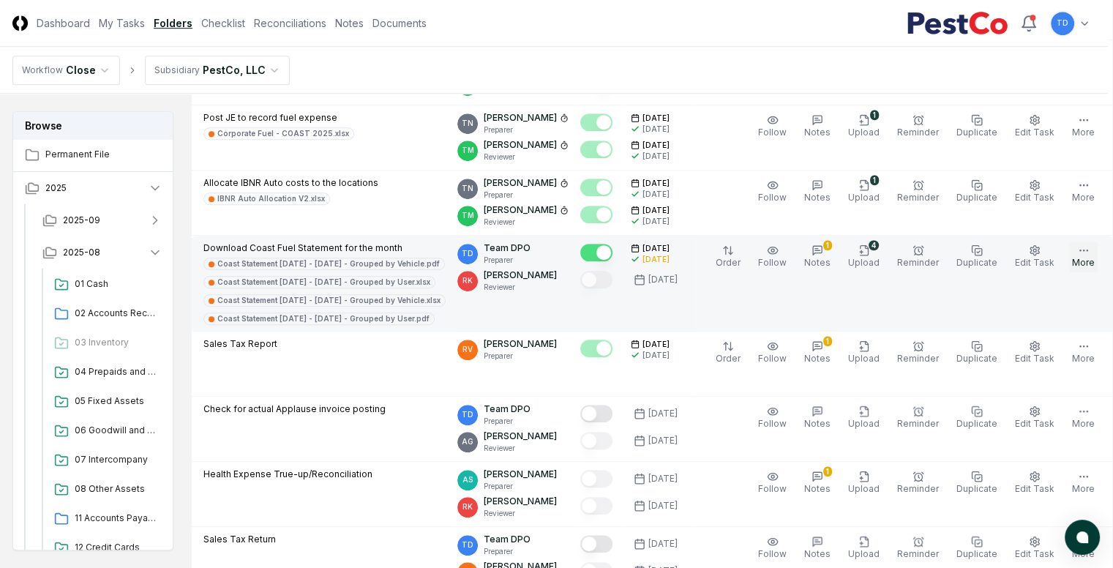
click at [1078, 255] on button "More" at bounding box center [1083, 256] width 29 height 31
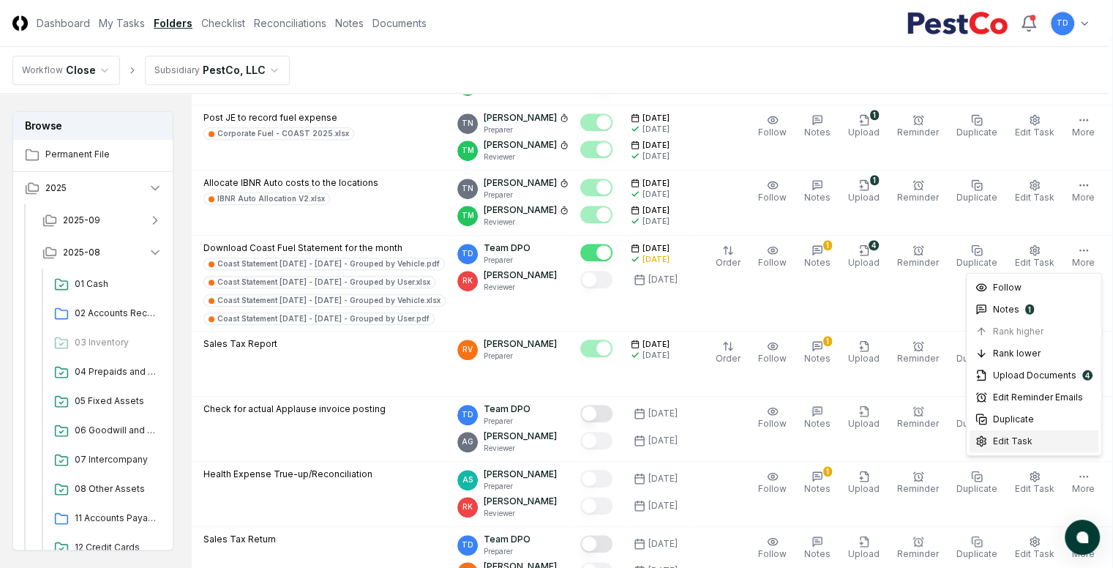
click at [1017, 441] on span "Edit Task" at bounding box center [1013, 441] width 40 height 13
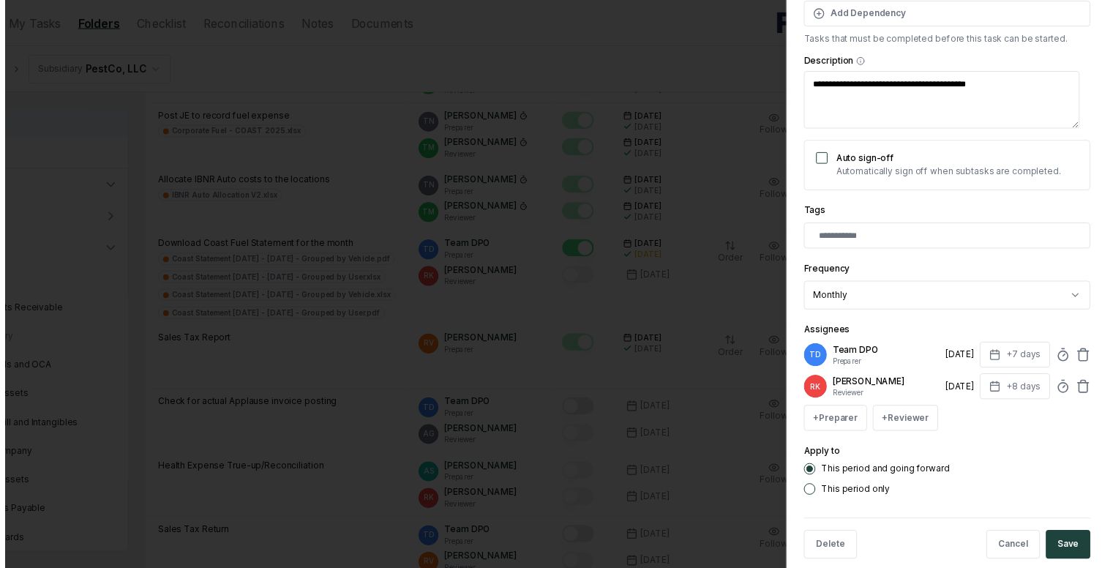
scroll to position [214, 0]
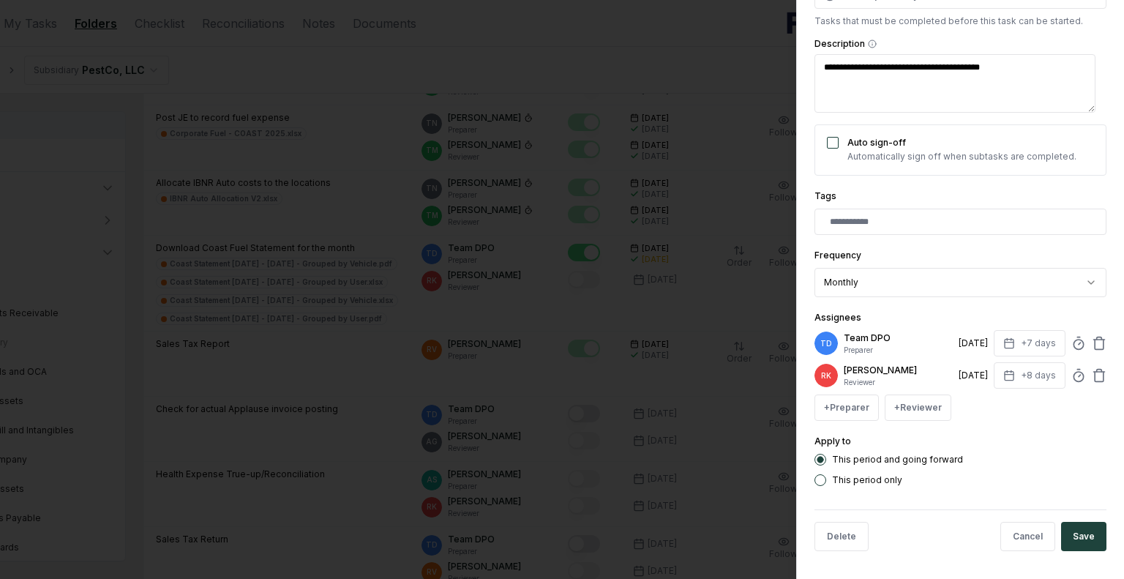
drag, startPoint x: 591, startPoint y: 264, endPoint x: 539, endPoint y: 292, distance: 59.6
click at [591, 264] on div at bounding box center [562, 289] width 1124 height 579
type textarea "*"
